Goal: Task Accomplishment & Management: Manage account settings

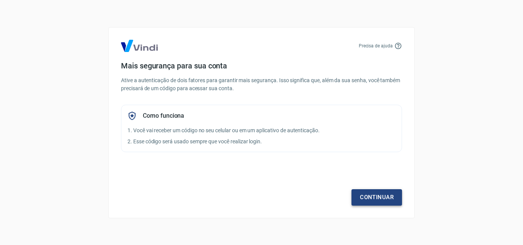
click at [375, 200] on link "Continuar" at bounding box center [376, 197] width 51 height 16
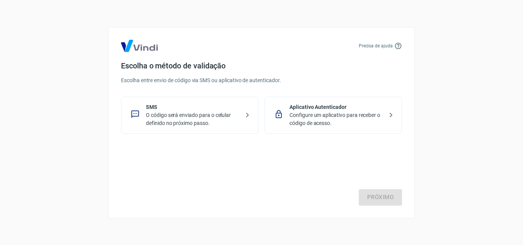
click at [329, 120] on p "Configure um aplicativo para receber o código de acesso." at bounding box center [336, 119] width 94 height 16
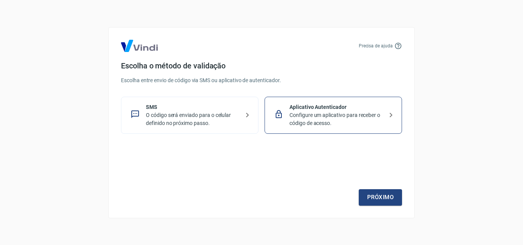
click at [204, 116] on p "O código será enviado para o celular definido no próximo passo." at bounding box center [193, 119] width 94 height 16
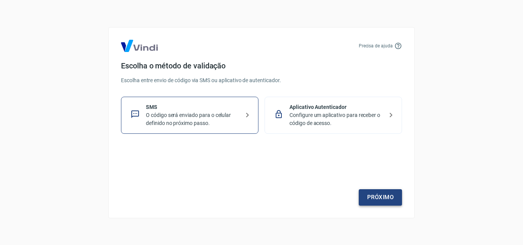
click at [391, 194] on link "Próximo" at bounding box center [380, 197] width 43 height 16
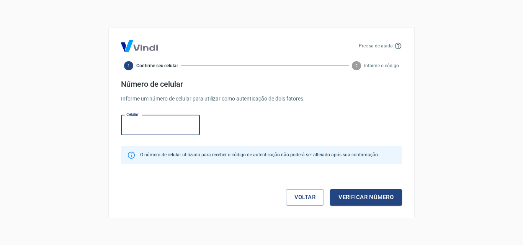
click at [173, 126] on input "Celular" at bounding box center [160, 125] width 79 height 20
type input "(41) 99869-1760"
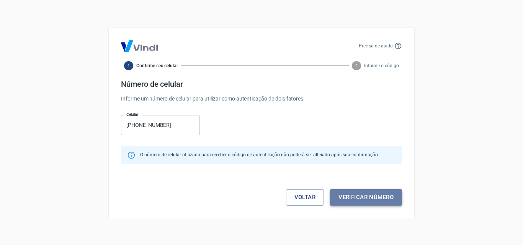
click at [356, 194] on button "Verificar número" at bounding box center [366, 197] width 72 height 16
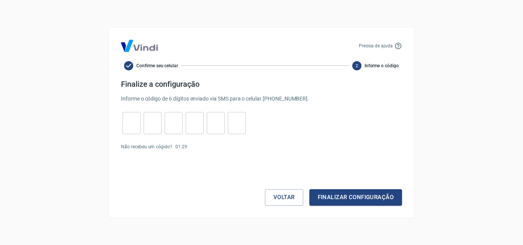
click at [131, 123] on input "tel" at bounding box center [131, 123] width 18 height 16
type input "6"
type input "4"
type input "7"
type input "2"
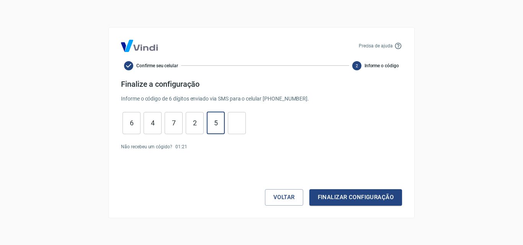
type input "5"
type input "7"
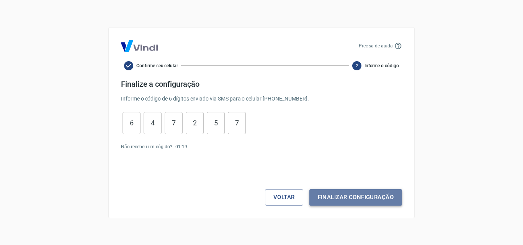
click at [352, 191] on button "Finalizar configuração" at bounding box center [355, 197] width 93 height 16
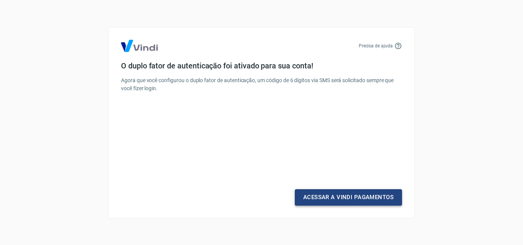
click at [354, 193] on link "Acessar a Vindi Pagamentos" at bounding box center [348, 197] width 107 height 16
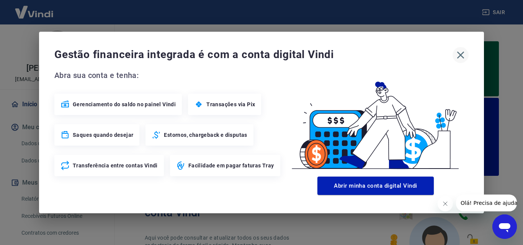
click at [461, 58] on icon "button" at bounding box center [460, 55] width 12 height 12
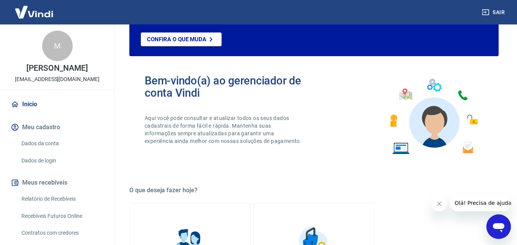
scroll to position [138, 0]
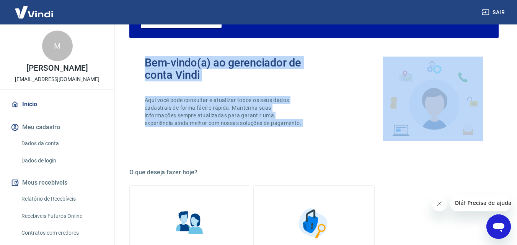
drag, startPoint x: 115, startPoint y: 165, endPoint x: 112, endPoint y: 192, distance: 27.0
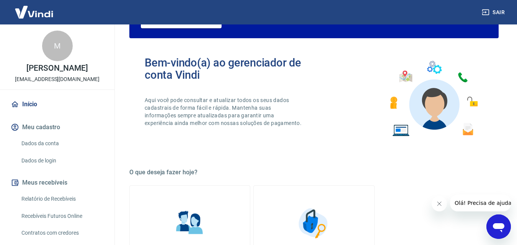
click at [125, 181] on div "Boas notícias! Sua conta está pronta para vender. Obter token de integração ATE…" at bounding box center [314, 240] width 388 height 706
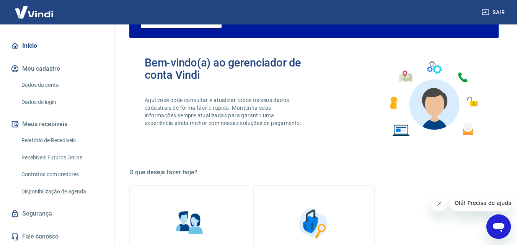
click at [70, 142] on link "Relatório de Recebíveis" at bounding box center [61, 141] width 87 height 16
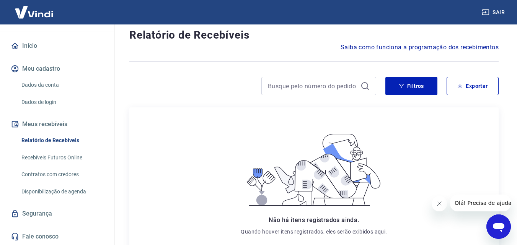
scroll to position [17, 0]
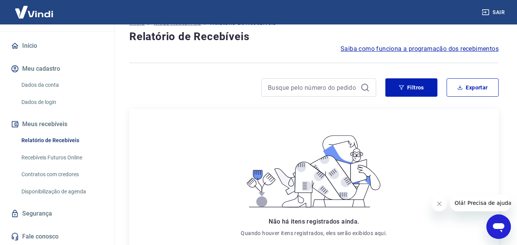
click at [124, 137] on div "Início / Meus Recebíveis / Relatório de Recebíveis Relatório de Recebíveis Saib…" at bounding box center [314, 169] width 388 height 322
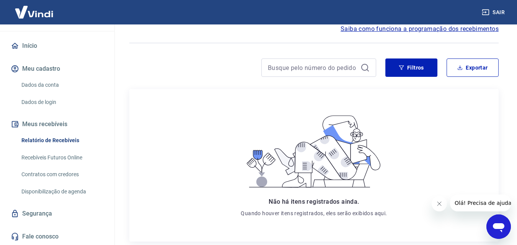
scroll to position [0, 0]
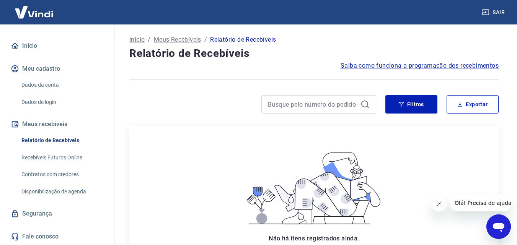
click at [83, 158] on link "Recebíveis Futuros Online" at bounding box center [61, 158] width 87 height 16
